Goal: Information Seeking & Learning: Learn about a topic

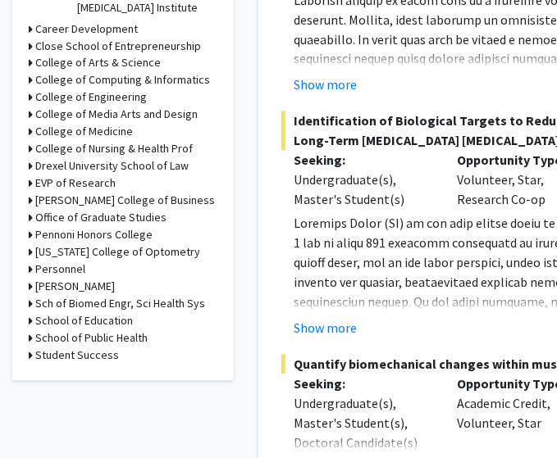
scroll to position [589, 0]
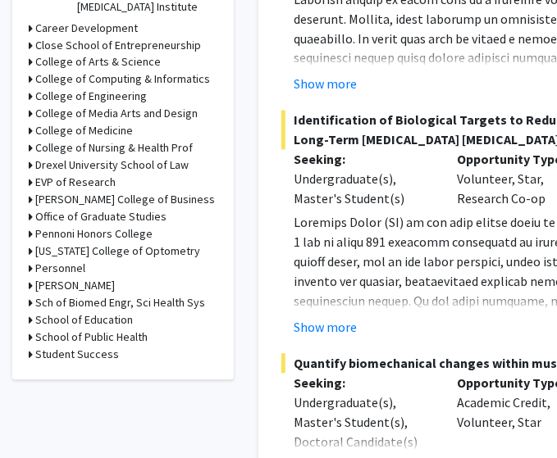
click at [105, 330] on h3 "School of Public Health" at bounding box center [91, 338] width 112 height 17
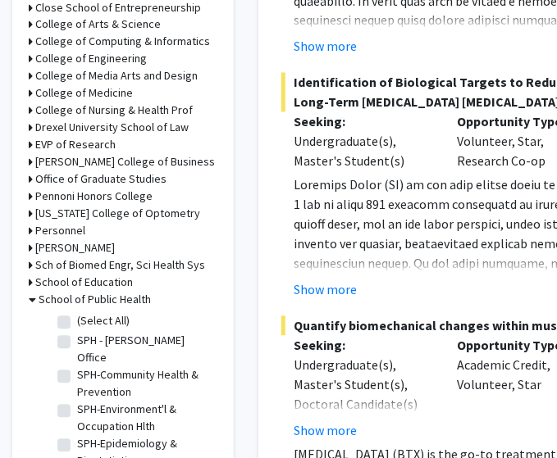
scroll to position [529, 0]
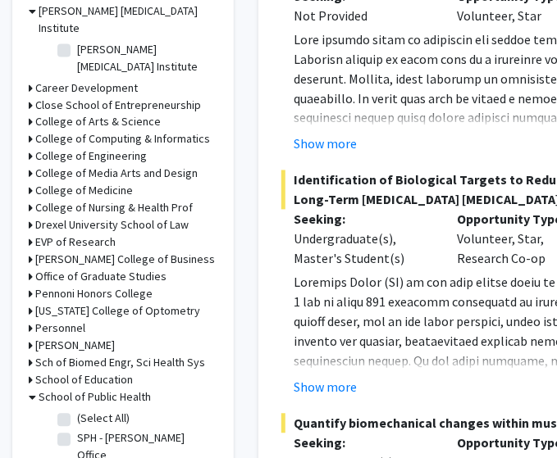
click at [132, 286] on h3 "Pennoni Honors College" at bounding box center [93, 294] width 117 height 17
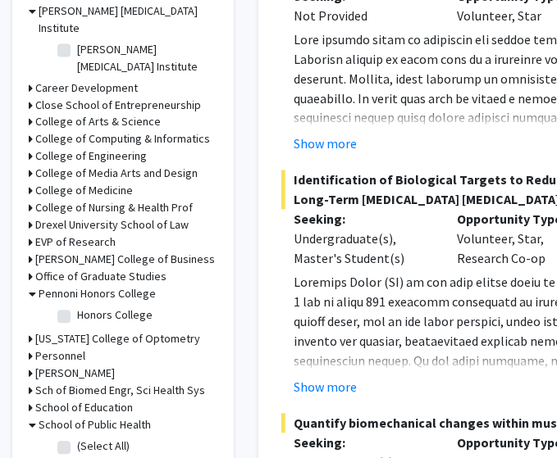
click at [77, 308] on label "Honors College" at bounding box center [114, 316] width 75 height 17
click at [77, 308] on input "Honors College" at bounding box center [82, 313] width 11 height 11
checkbox input "true"
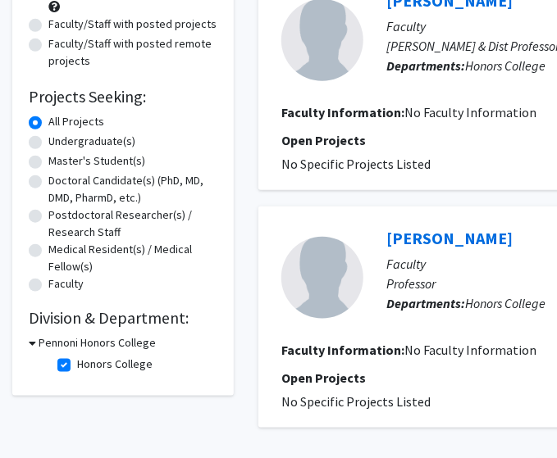
scroll to position [199, 0]
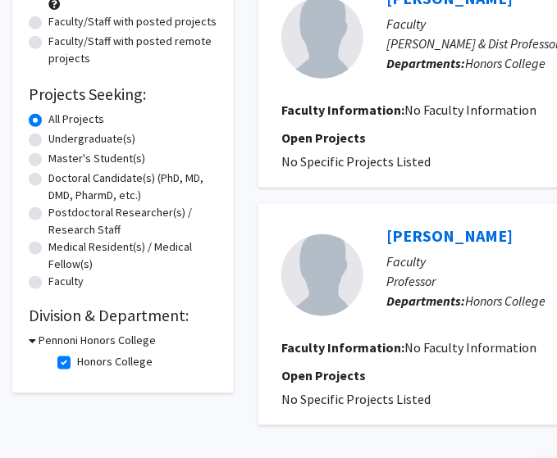
click at [77, 364] on label "Honors College" at bounding box center [114, 361] width 75 height 17
click at [77, 364] on input "Honors College" at bounding box center [82, 358] width 11 height 11
checkbox input "false"
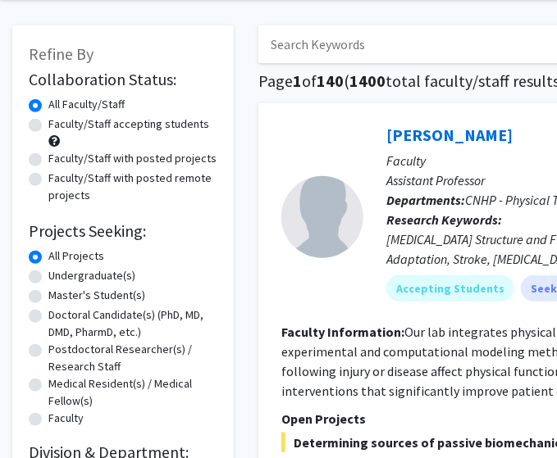
scroll to position [194, 0]
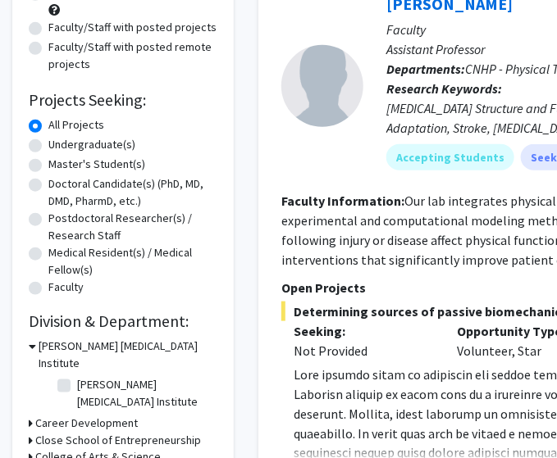
click at [48, 144] on label "Undergraduate(s)" at bounding box center [91, 144] width 87 height 17
click at [48, 144] on input "Undergraduate(s)" at bounding box center [53, 141] width 11 height 11
radio input "true"
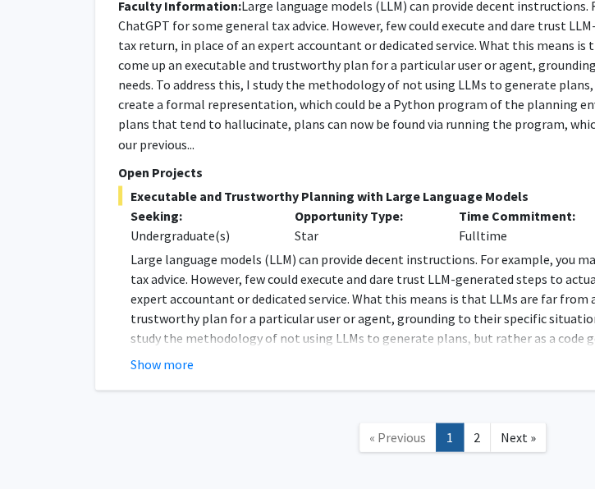
scroll to position [7387, 160]
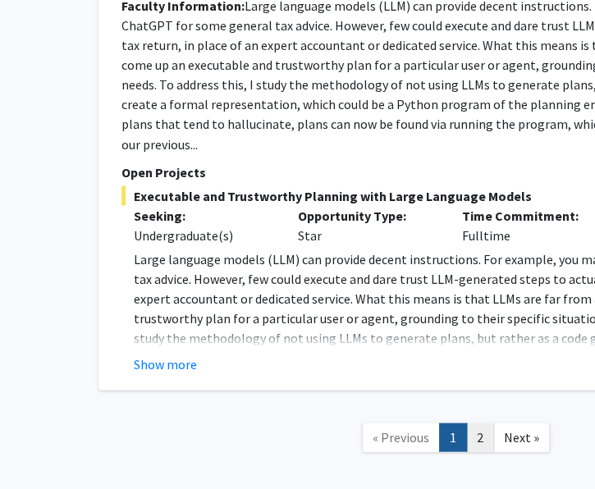
click at [476, 422] on link "2" at bounding box center [480, 436] width 28 height 29
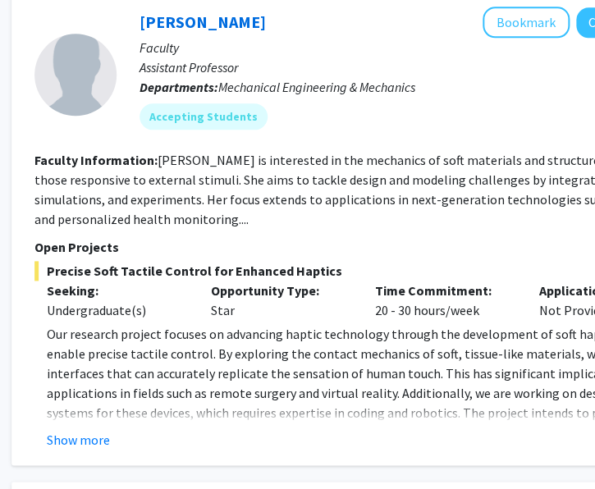
scroll to position [2796, 247]
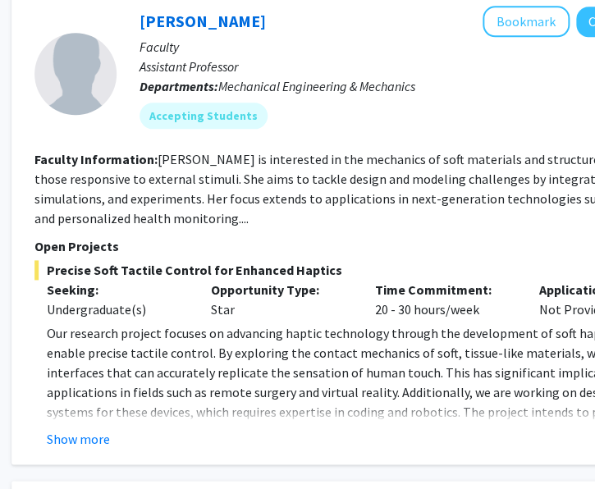
click at [139, 301] on div "Undergraduate(s)" at bounding box center [116, 309] width 139 height 20
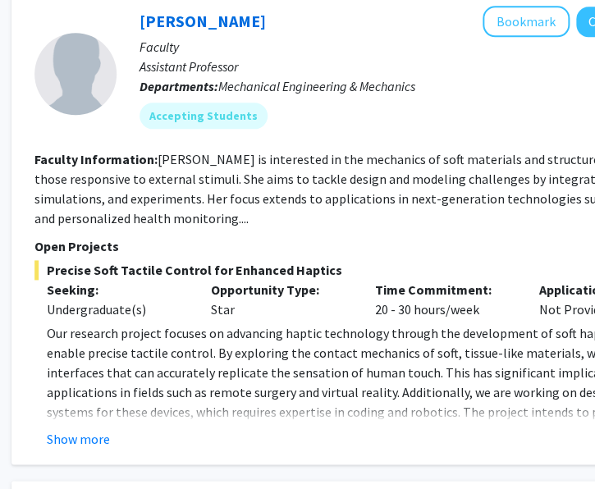
click at [147, 307] on div "Undergraduate(s)" at bounding box center [116, 309] width 139 height 20
click at [389, 369] on p "Our research project focuses on advancing haptic technology through the develop…" at bounding box center [374, 382] width 655 height 118
click at [293, 380] on p "Our research project focuses on advancing haptic technology through the develop…" at bounding box center [374, 382] width 655 height 118
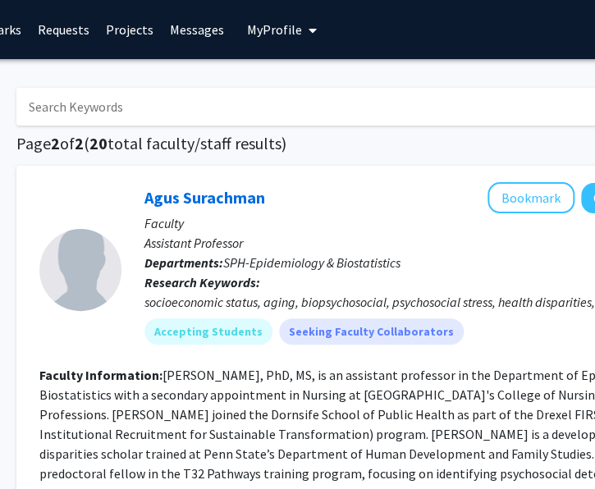
scroll to position [0, 0]
